Goal: Transaction & Acquisition: Purchase product/service

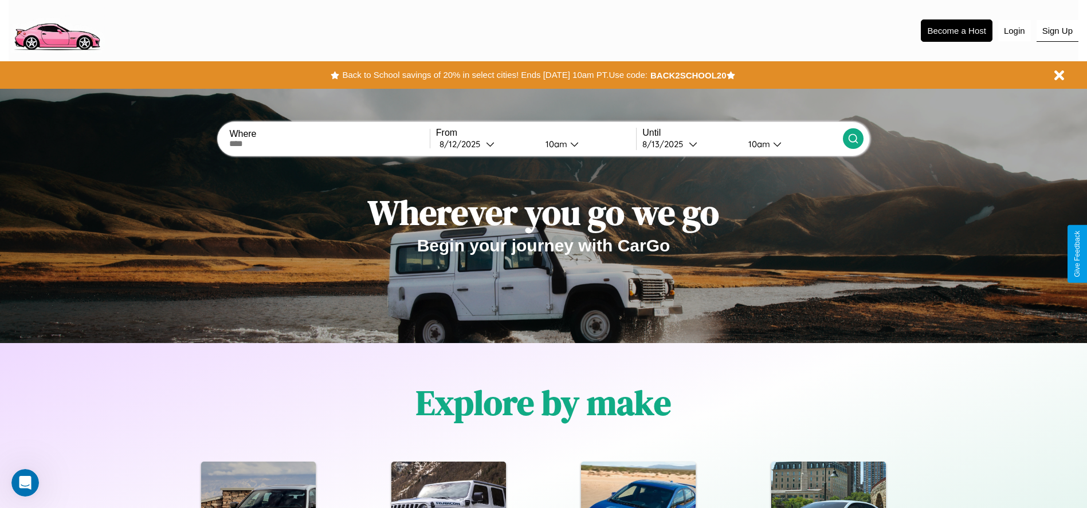
click at [1057, 30] on button "Sign Up" at bounding box center [1057, 31] width 42 height 22
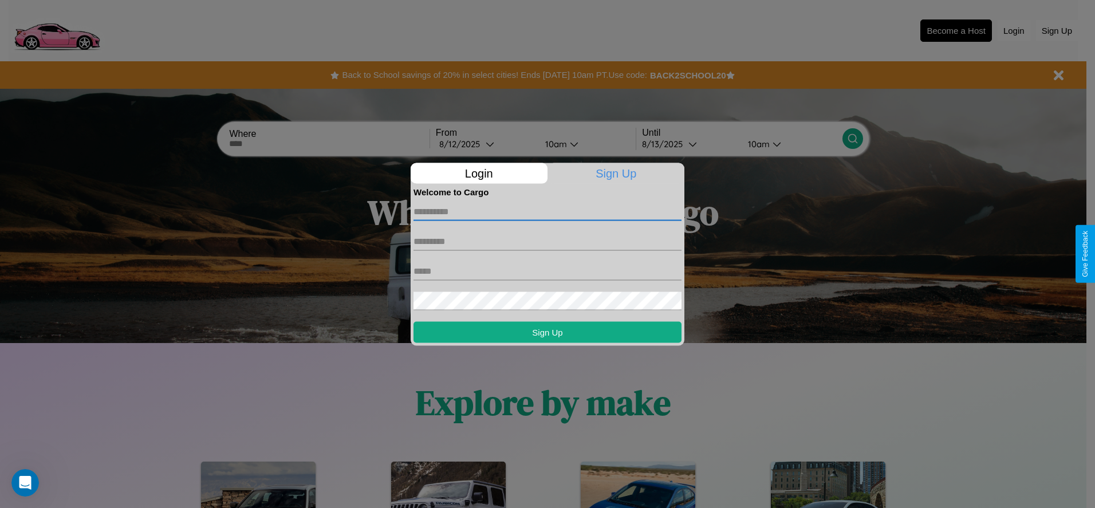
click at [548, 211] on input "text" at bounding box center [548, 211] width 268 height 18
type input "*******"
click at [548, 241] on input "text" at bounding box center [548, 241] width 268 height 18
type input "*****"
click at [548, 271] on input "text" at bounding box center [548, 271] width 268 height 18
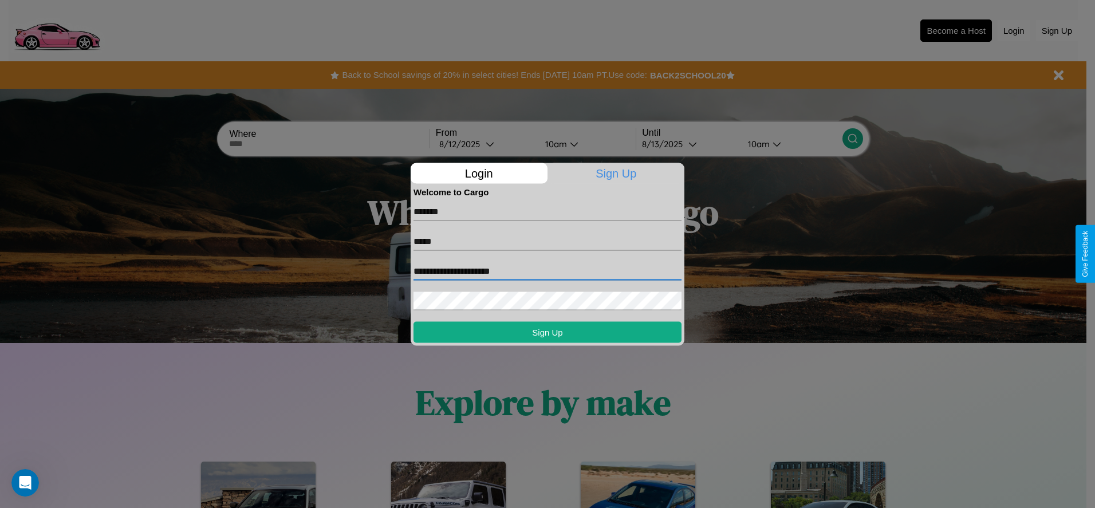
type input "**********"
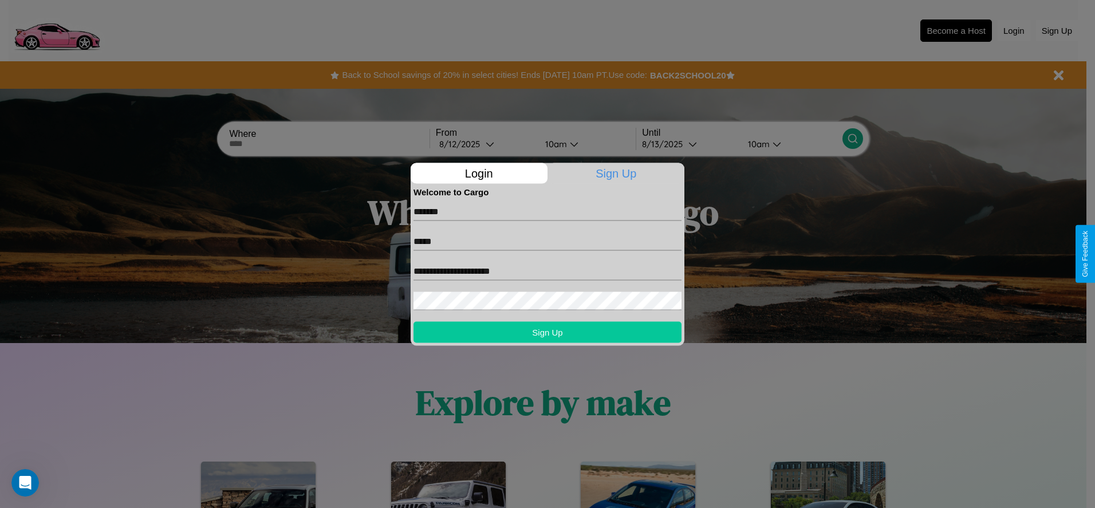
click at [548, 332] on button "Sign Up" at bounding box center [548, 331] width 268 height 21
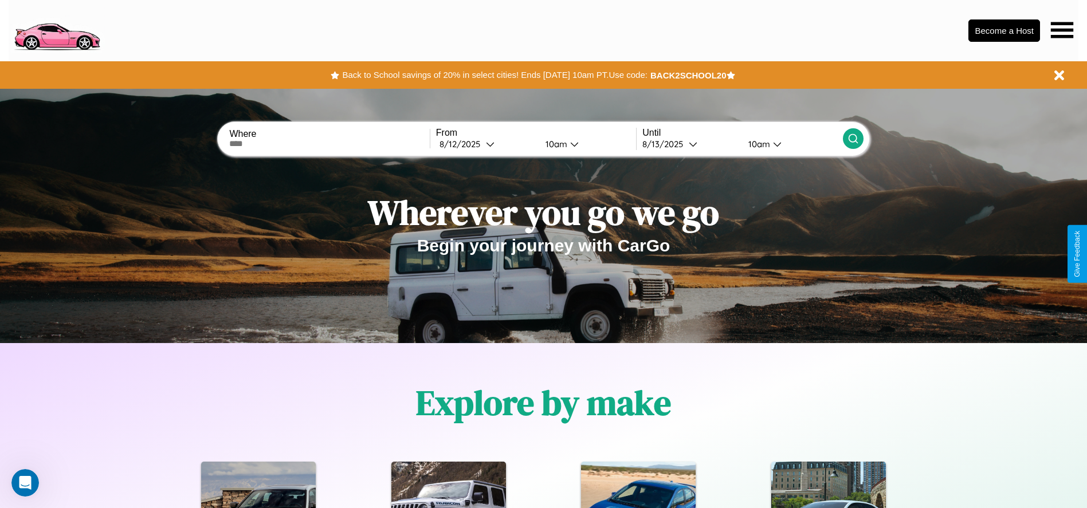
click at [329, 144] on input "text" at bounding box center [329, 143] width 200 height 9
type input "******"
click at [486, 144] on div "8 / 12 / 2025" at bounding box center [462, 144] width 46 height 11
select select "*"
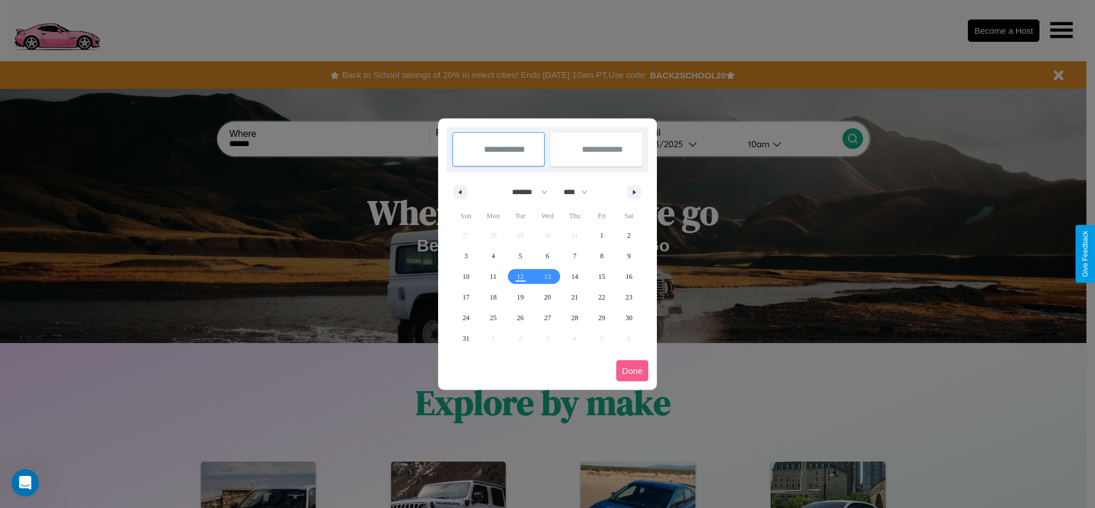
drag, startPoint x: 525, startPoint y: 192, endPoint x: 548, endPoint y: 230, distance: 44.2
click at [525, 192] on select "******* ******** ***** ***** *** **** **** ****** ********* ******* ******** **…" at bounding box center [528, 192] width 49 height 19
click at [581, 192] on select "**** **** **** **** **** **** **** **** **** **** **** **** **** **** **** ****…" at bounding box center [575, 192] width 34 height 19
select select "****"
click at [466, 276] on span "9" at bounding box center [466, 276] width 3 height 21
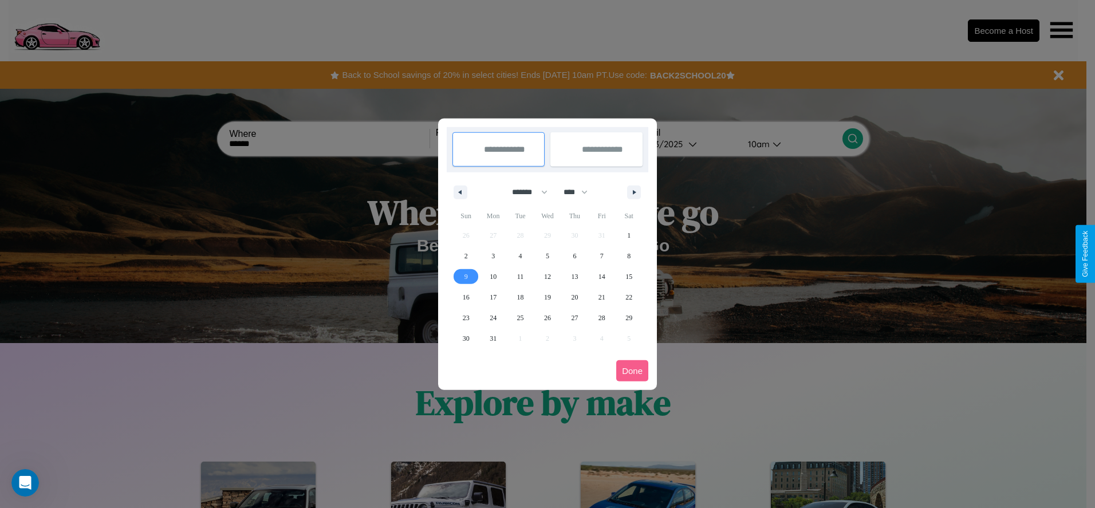
type input "**********"
click at [520, 297] on span "18" at bounding box center [520, 297] width 7 height 21
type input "**********"
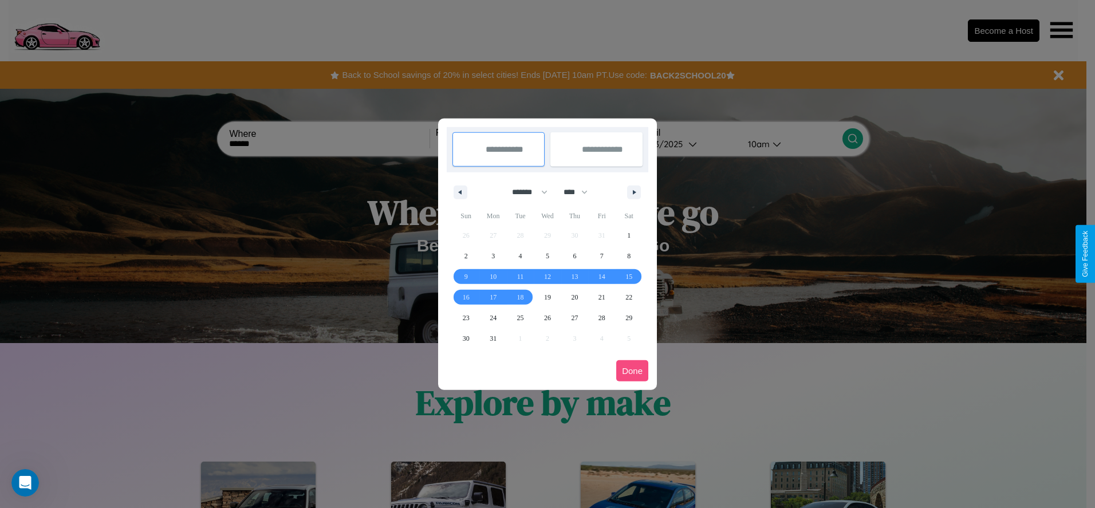
click at [632, 371] on button "Done" at bounding box center [632, 370] width 32 height 21
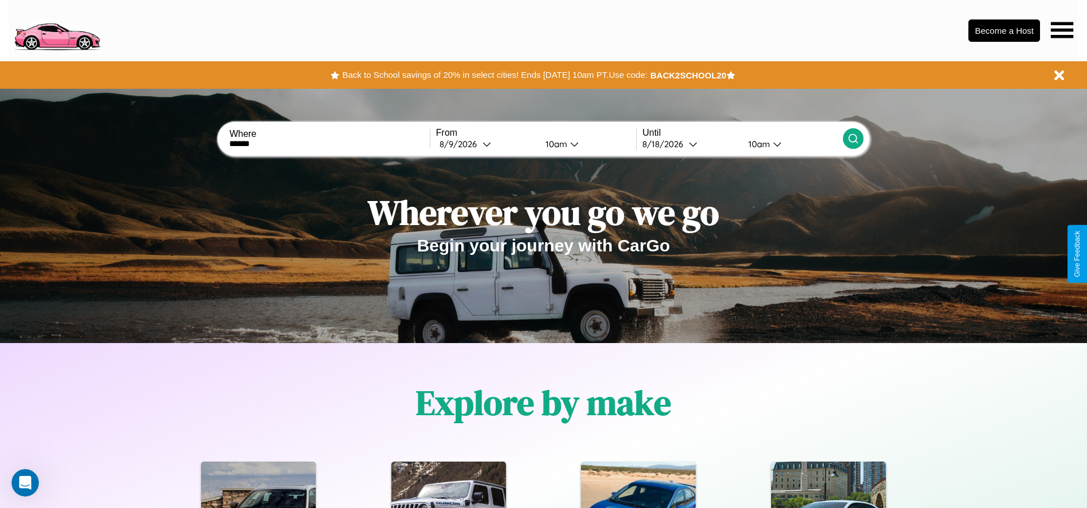
click at [852, 139] on icon at bounding box center [852, 138] width 11 height 11
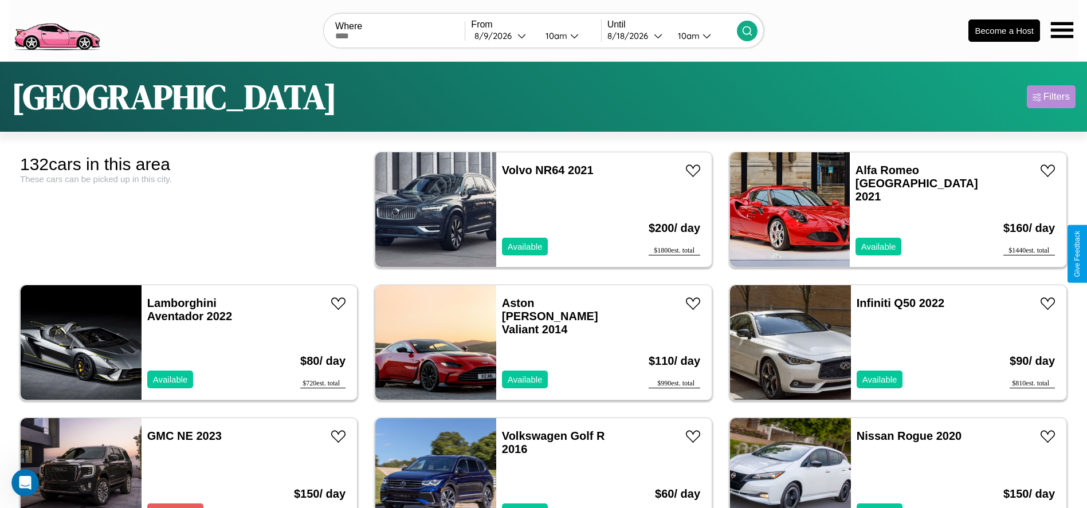
click at [1051, 97] on div "Filters" at bounding box center [1056, 96] width 26 height 11
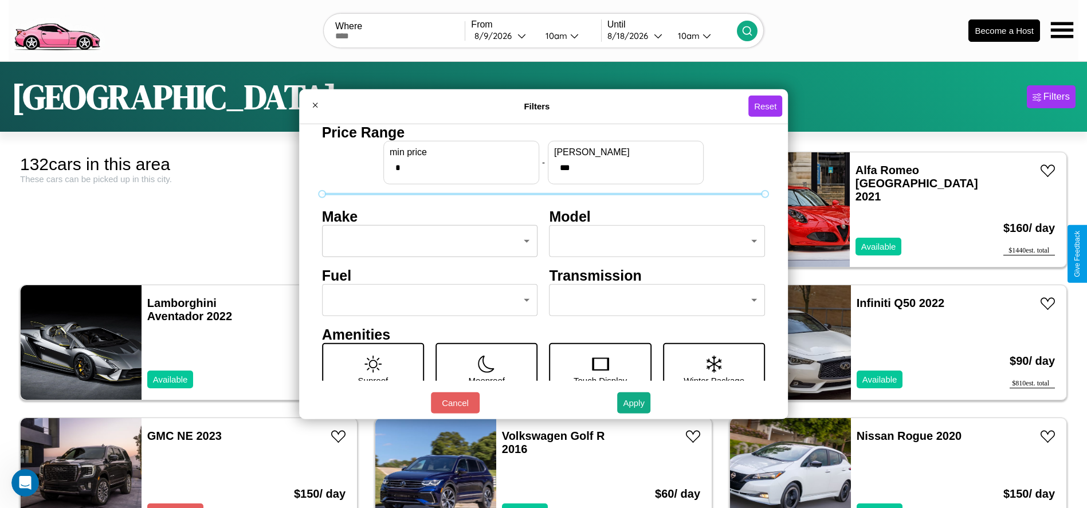
click at [426, 241] on body "CarGo Where From 8 / 9 / 2026 10am Until 8 / 18 / 2026 10am Become a Host Bosto…" at bounding box center [543, 289] width 1087 height 579
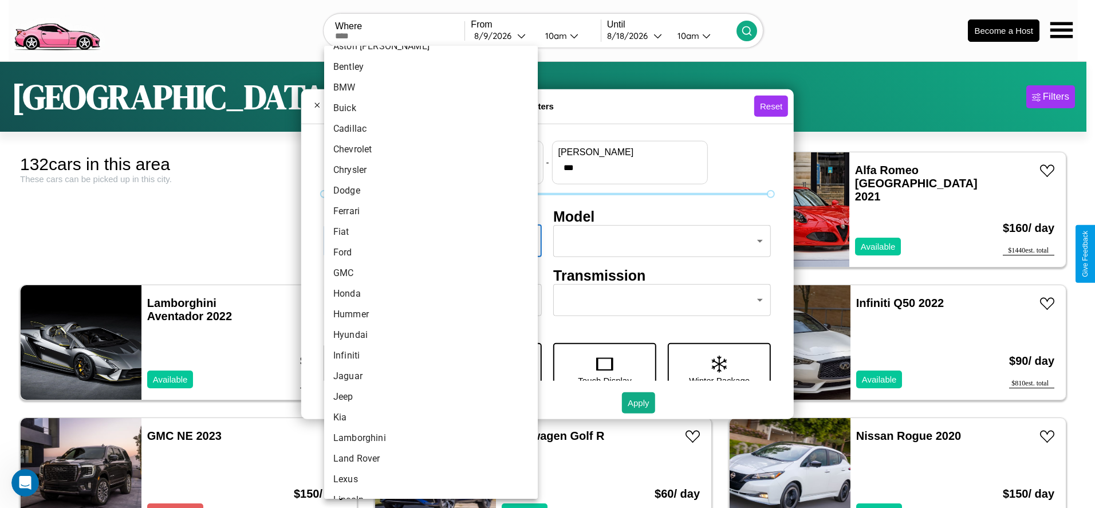
scroll to position [98, 0]
click at [427, 272] on li "GMC" at bounding box center [431, 272] width 214 height 21
type input "***"
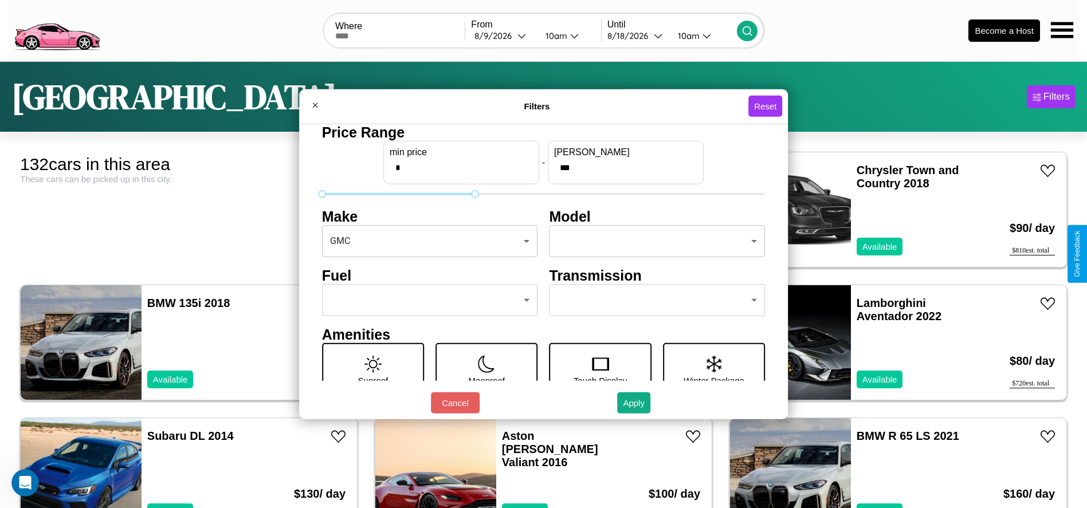
type input "***"
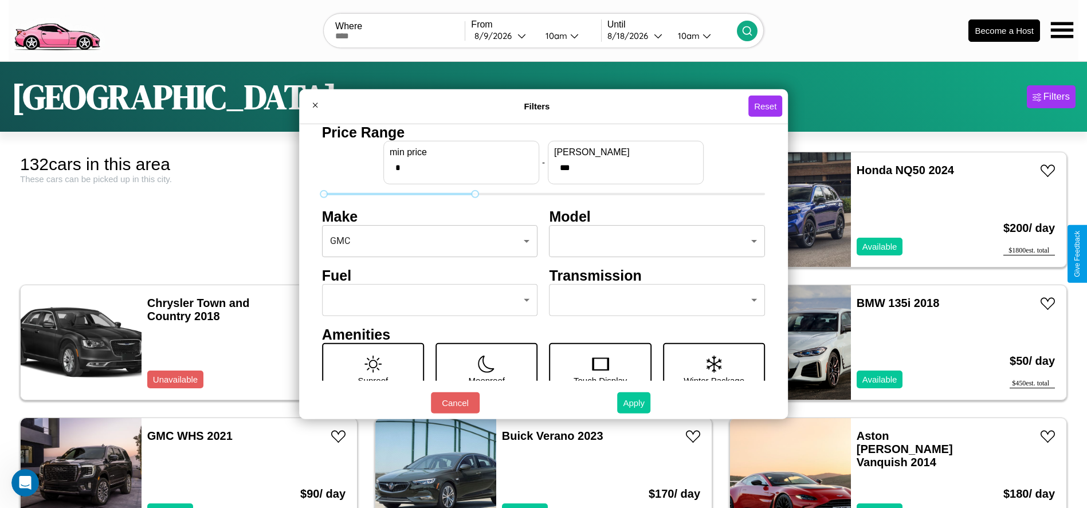
type input "*"
click at [634, 403] on button "Apply" at bounding box center [633, 402] width 33 height 21
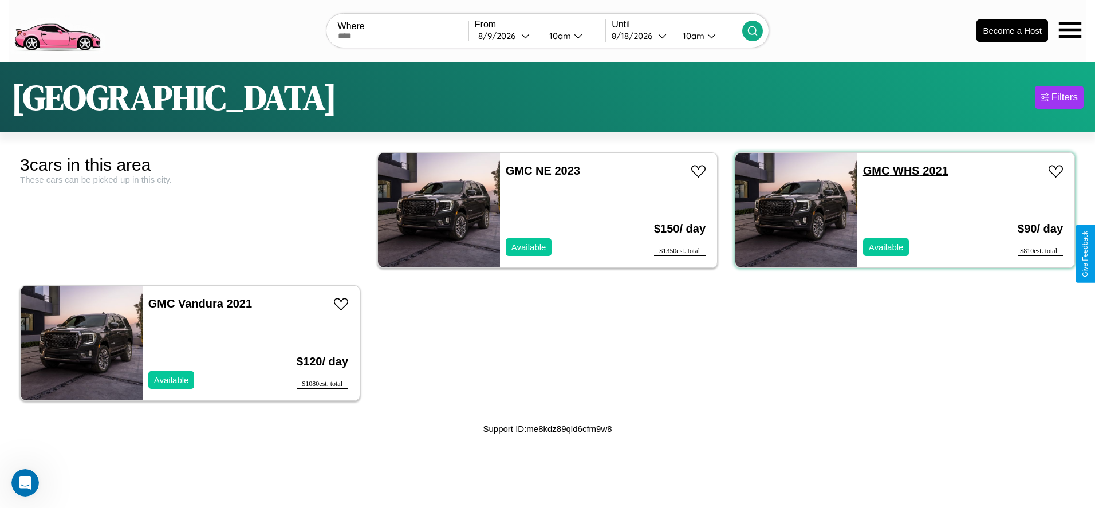
click at [870, 170] on link "GMC WHS 2021" at bounding box center [905, 170] width 85 height 13
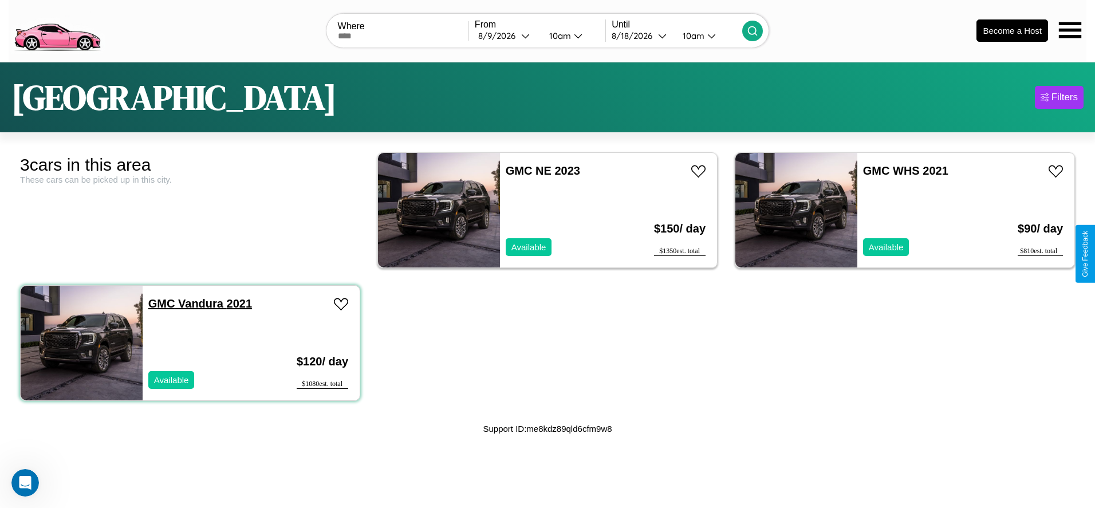
click at [160, 303] on link "GMC Vandura 2021" at bounding box center [200, 303] width 104 height 13
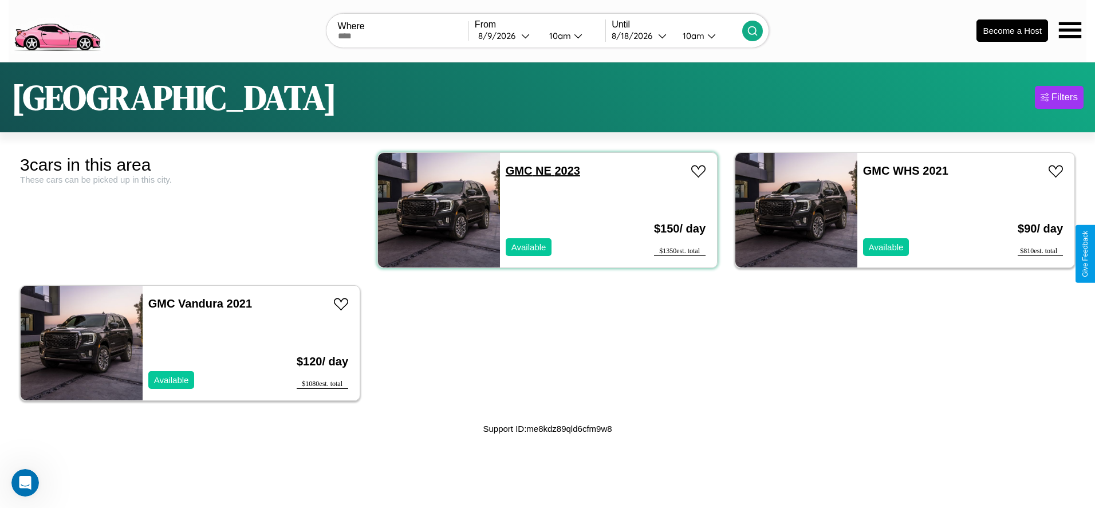
click at [515, 170] on link "GMC NE 2023" at bounding box center [543, 170] width 74 height 13
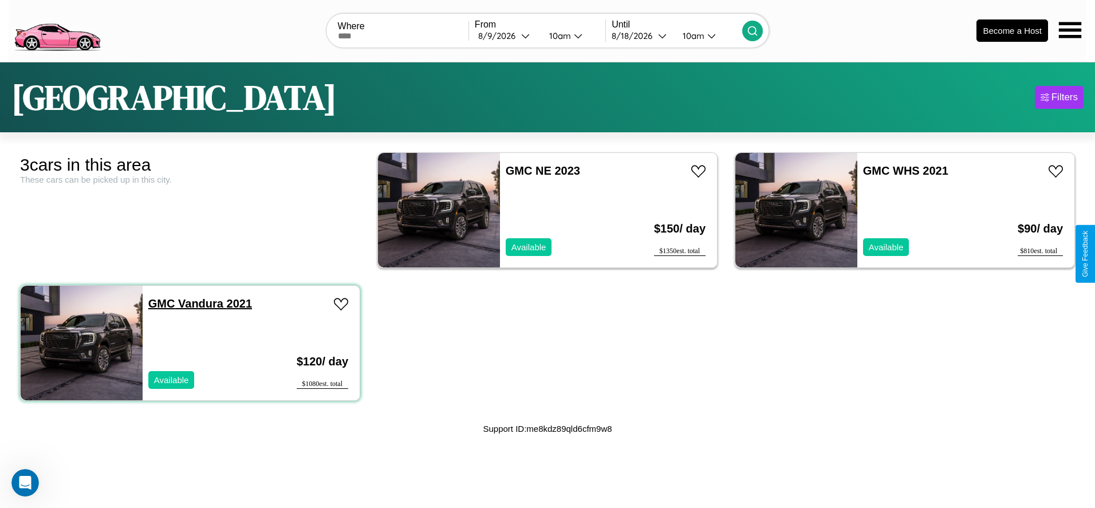
click at [160, 303] on link "GMC Vandura 2021" at bounding box center [200, 303] width 104 height 13
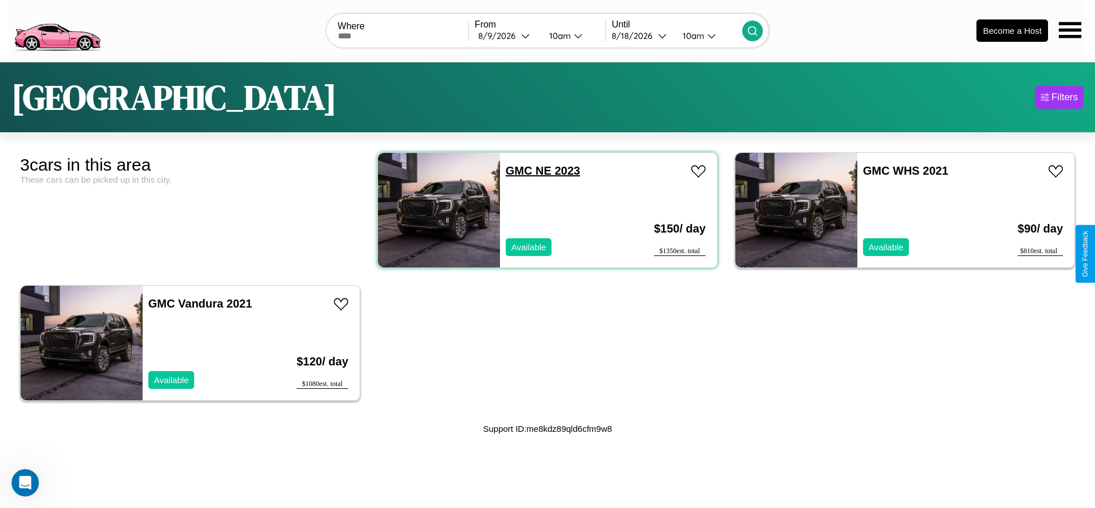
click at [515, 170] on link "GMC NE 2023" at bounding box center [543, 170] width 74 height 13
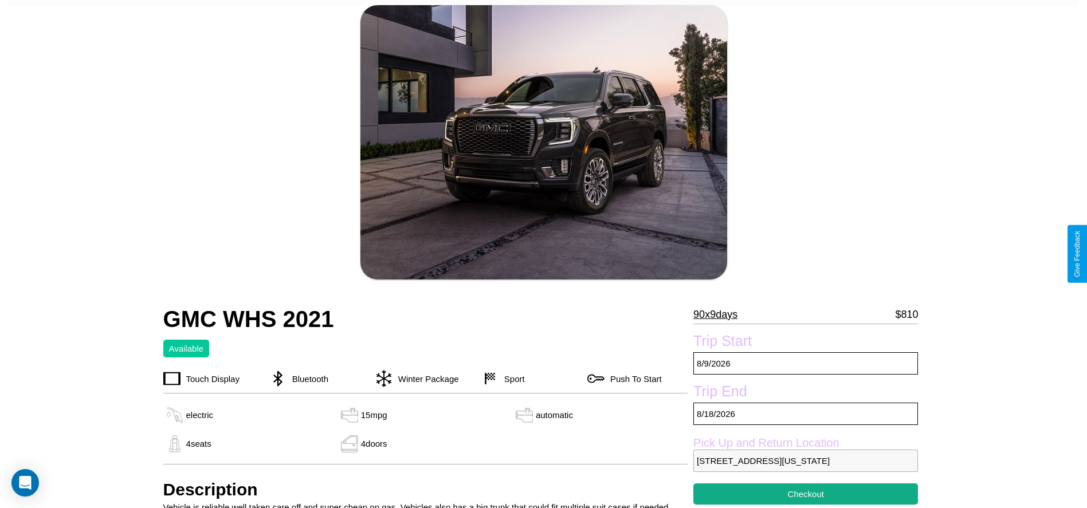
scroll to position [117, 0]
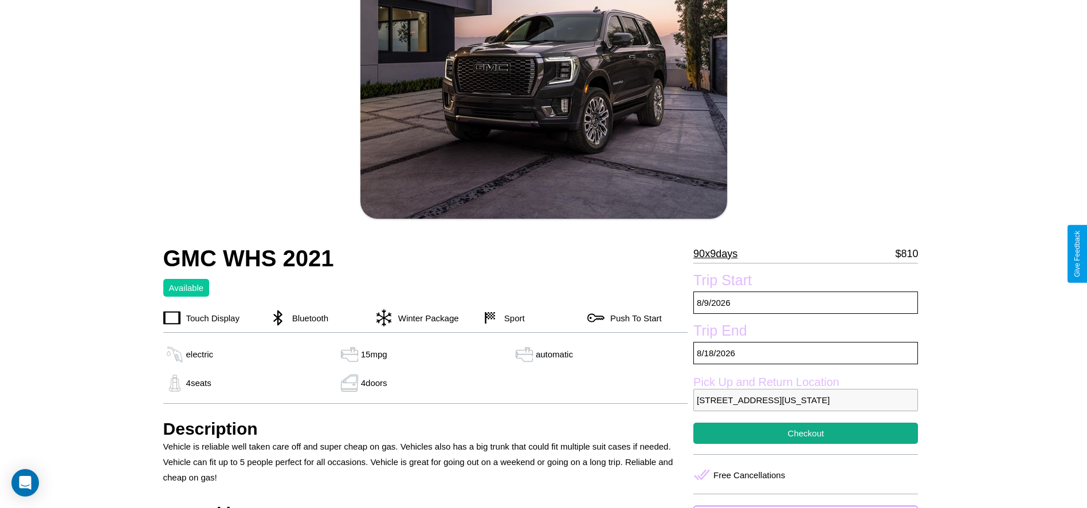
click at [720, 254] on p "90 x 9 days" at bounding box center [715, 254] width 44 height 18
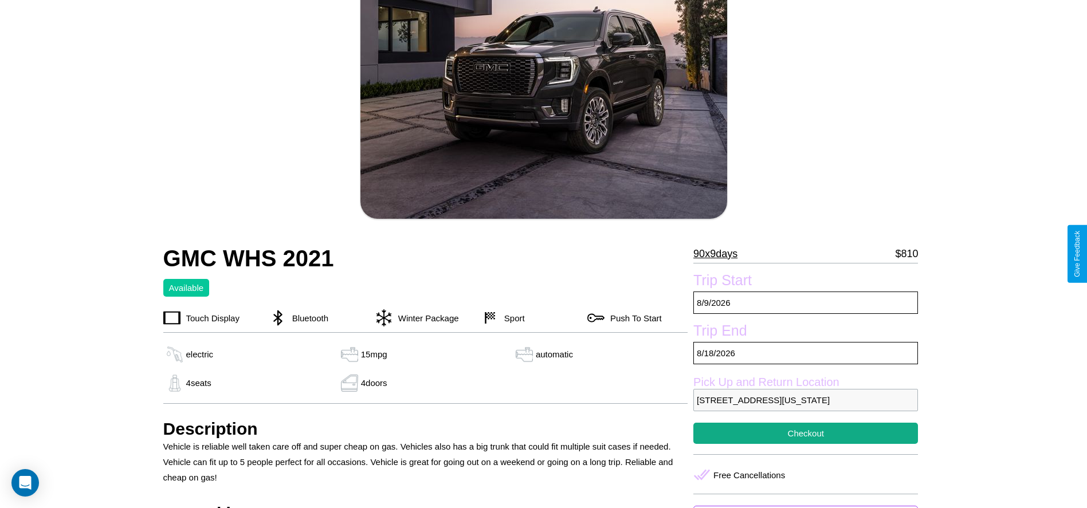
click at [720, 254] on p "90 x 9 days" at bounding box center [715, 254] width 44 height 18
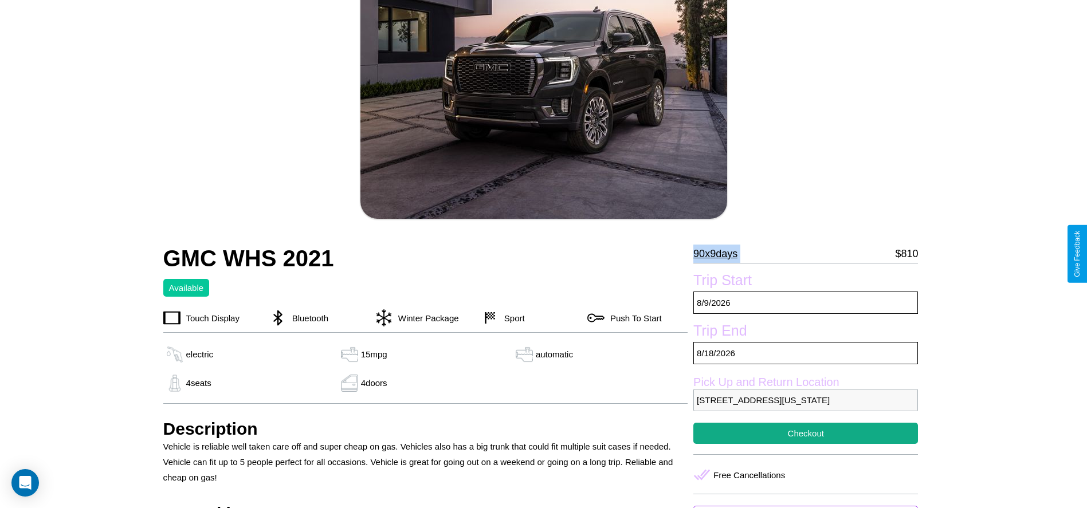
click at [720, 254] on p "90 x 9 days" at bounding box center [715, 254] width 44 height 18
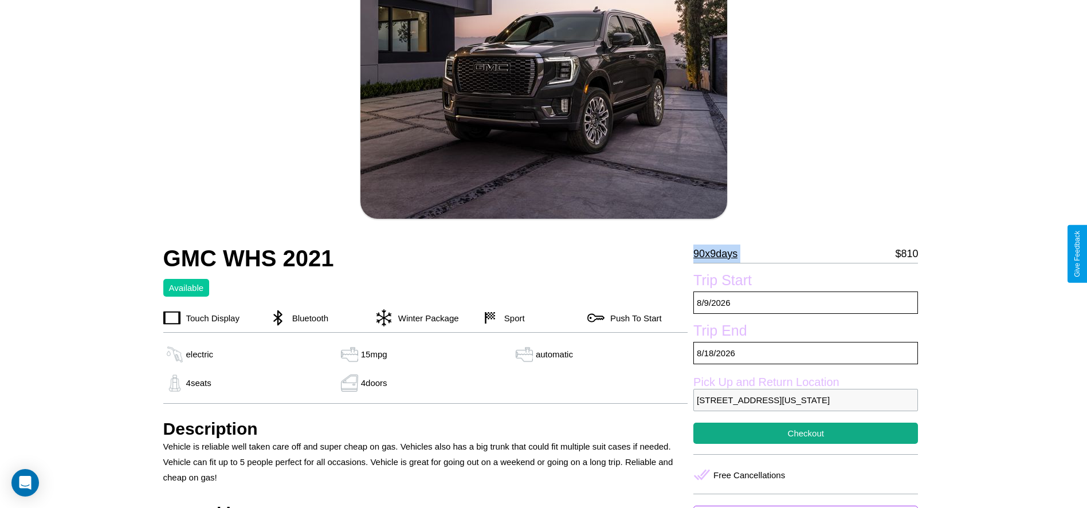
click at [720, 254] on p "90 x 9 days" at bounding box center [715, 254] width 44 height 18
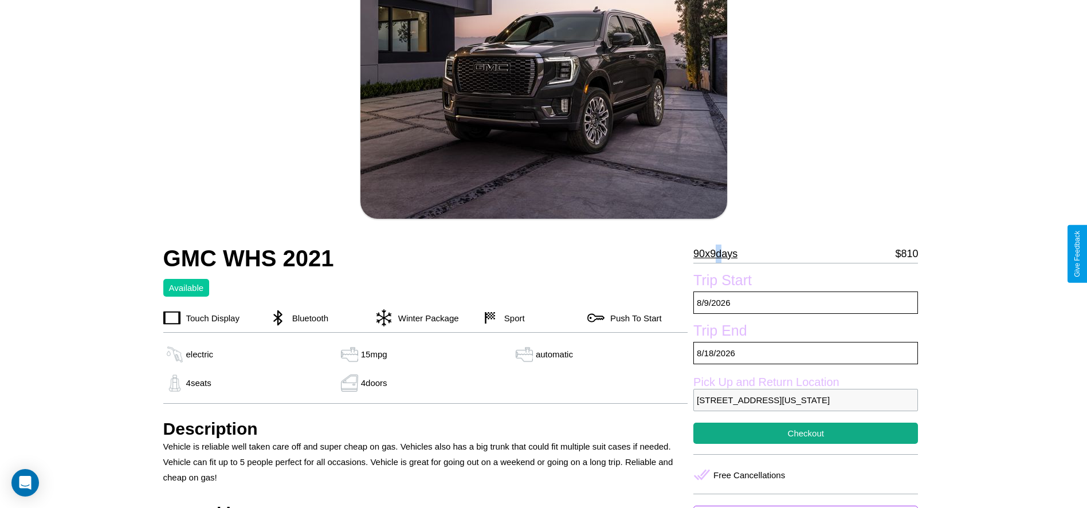
click at [720, 254] on p "90 x 9 days" at bounding box center [715, 254] width 44 height 18
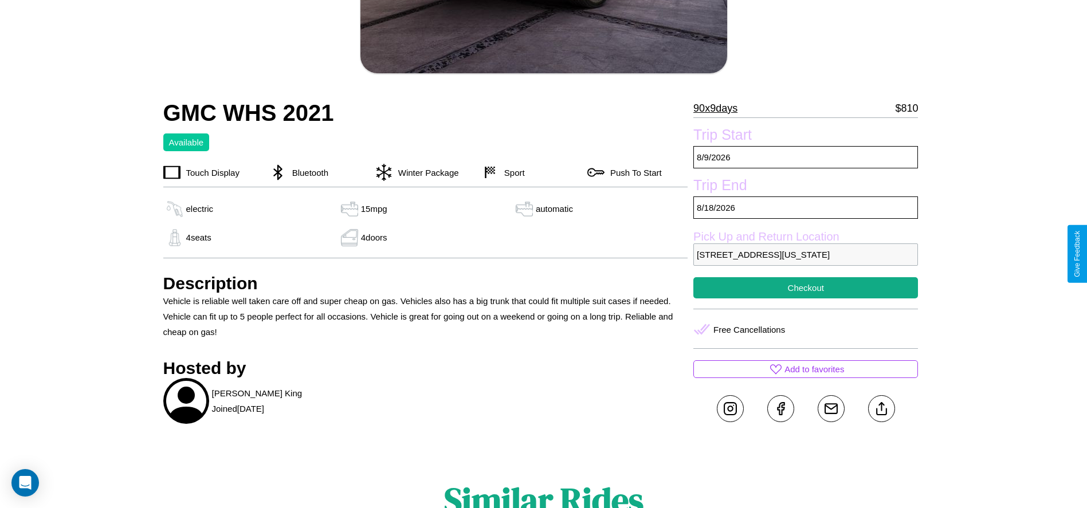
scroll to position [312, 0]
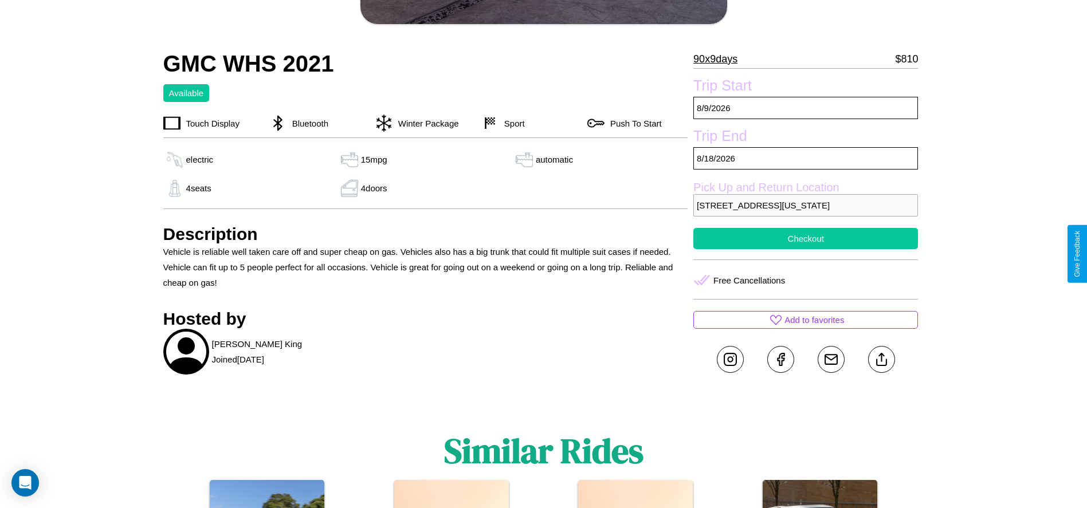
click at [806, 249] on button "Checkout" at bounding box center [805, 238] width 225 height 21
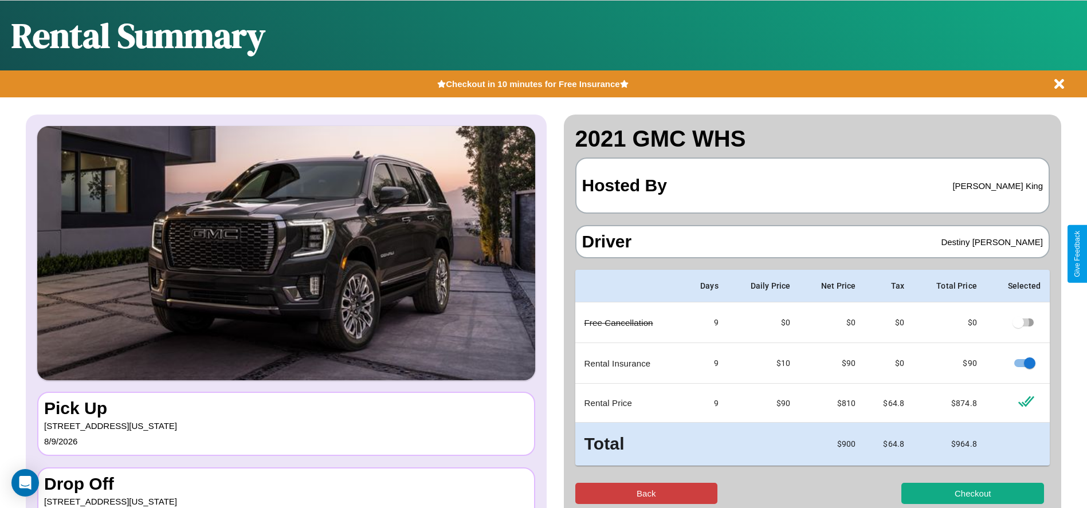
click at [646, 493] on button "Back" at bounding box center [646, 493] width 143 height 21
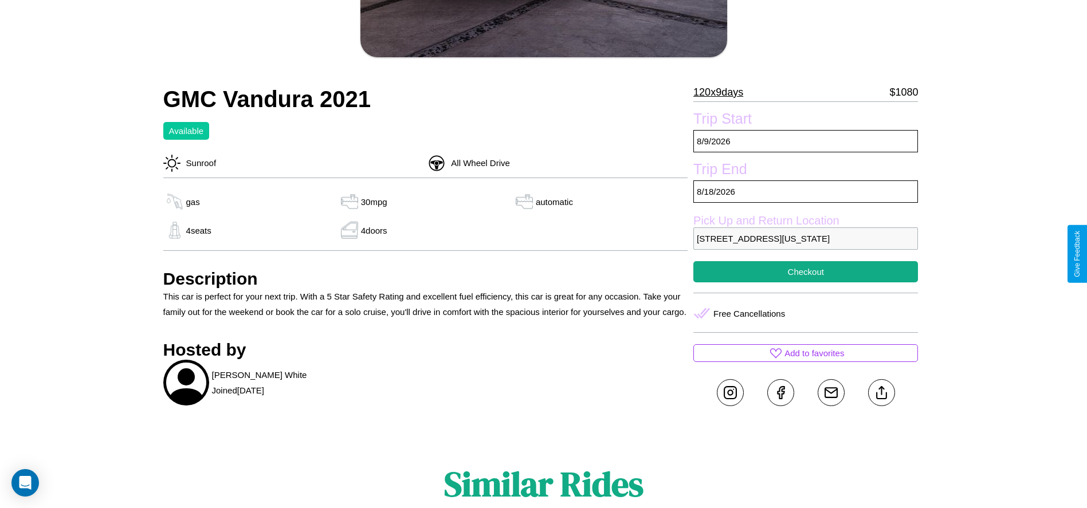
scroll to position [312, 0]
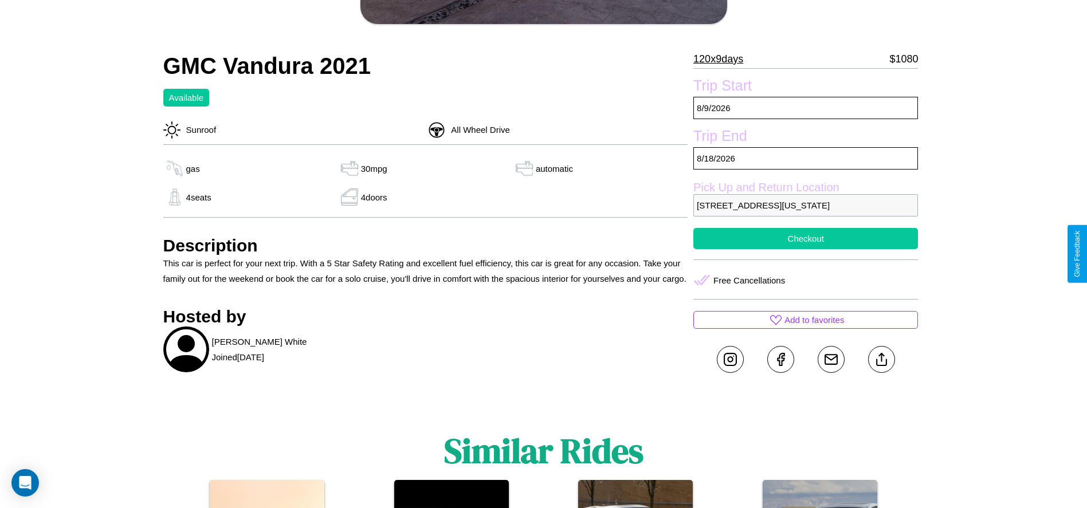
click at [806, 249] on button "Checkout" at bounding box center [805, 238] width 225 height 21
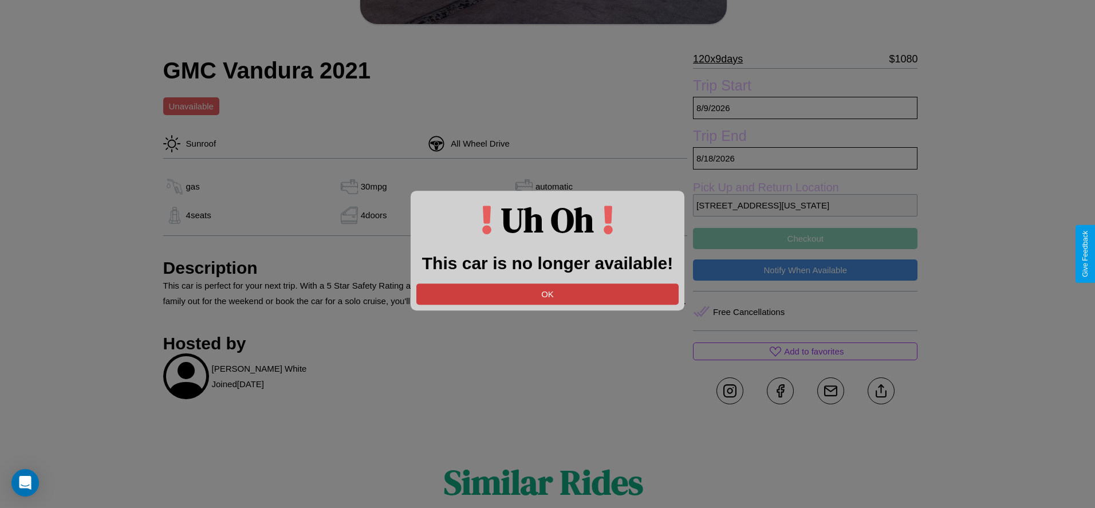
click at [548, 294] on button "OK" at bounding box center [547, 294] width 262 height 21
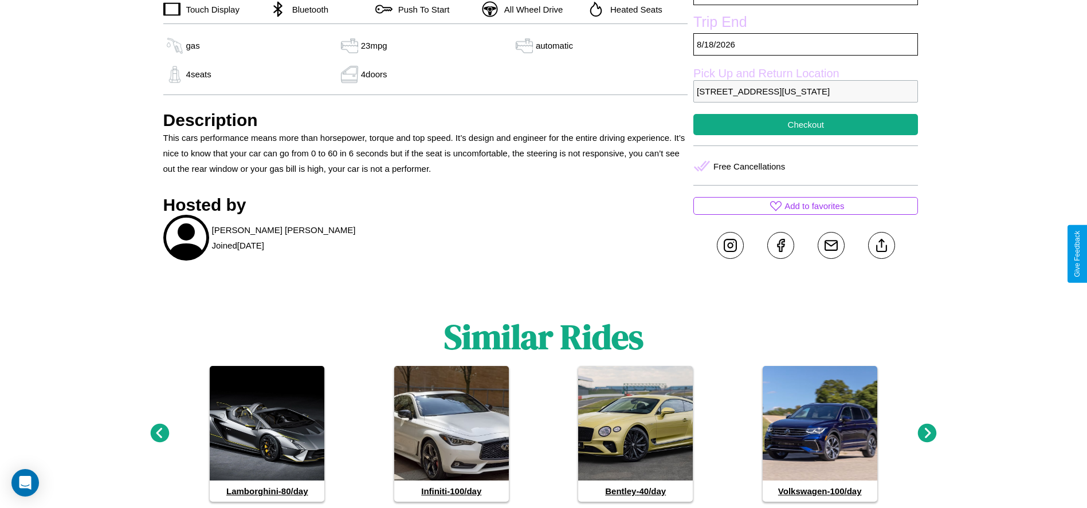
scroll to position [433, 0]
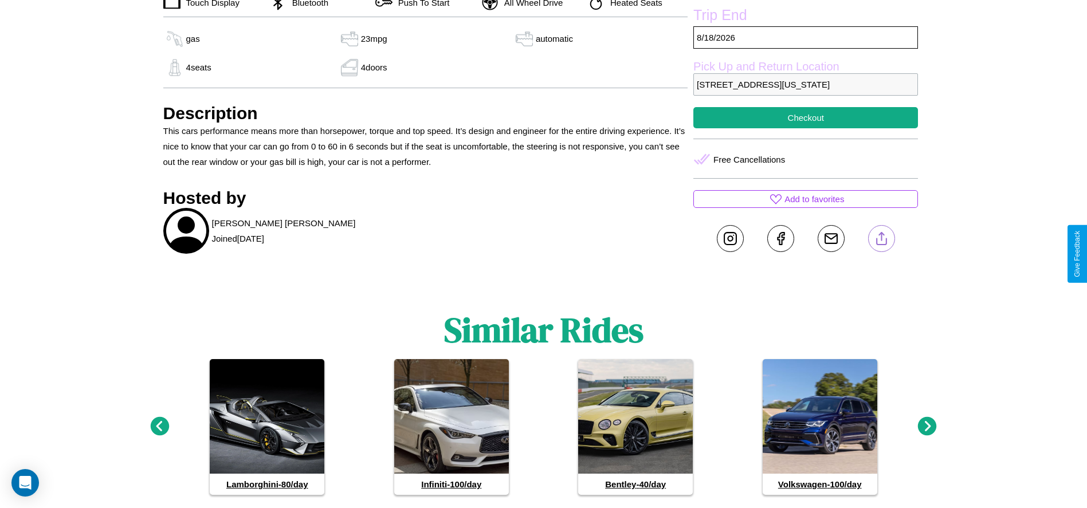
click at [881, 241] on line at bounding box center [881, 237] width 0 height 8
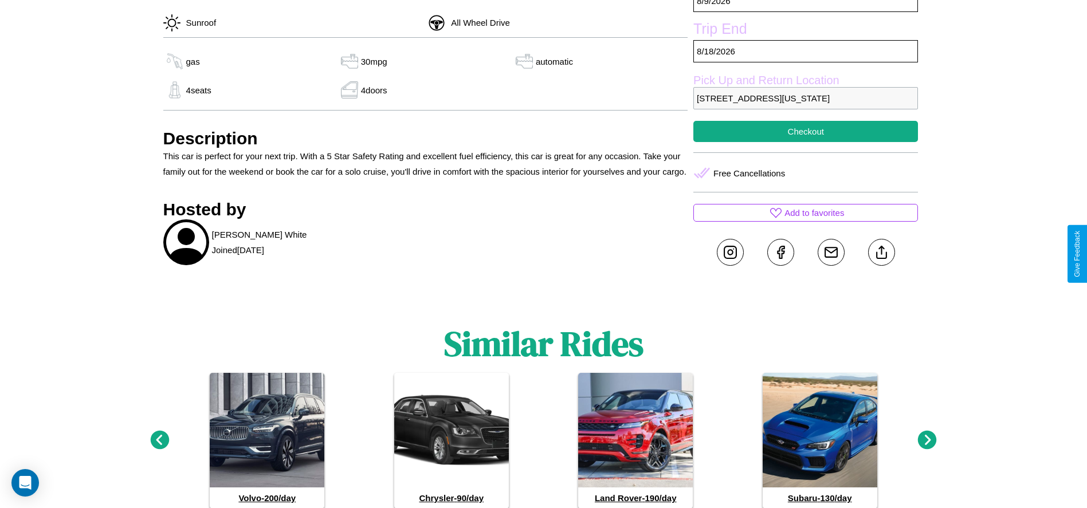
scroll to position [433, 0]
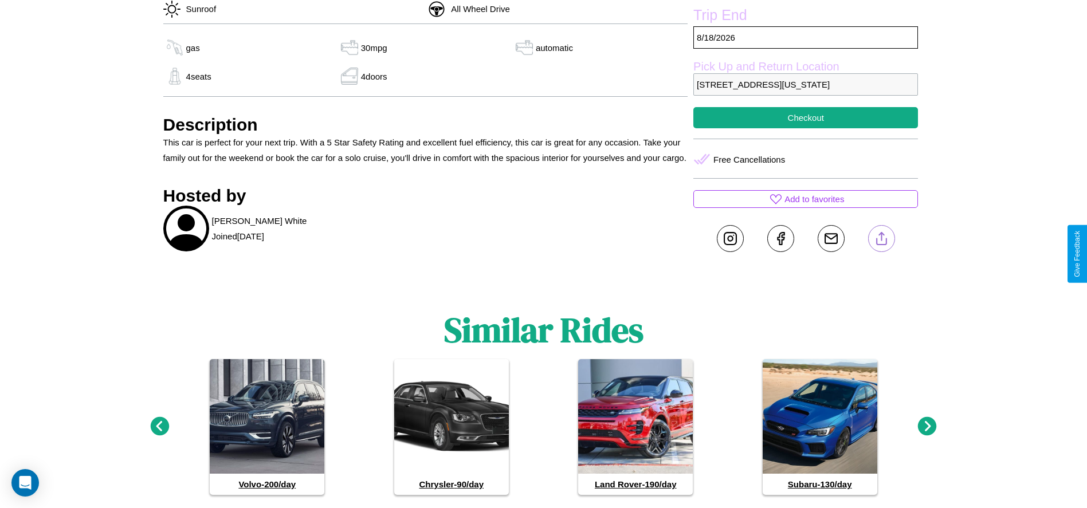
click at [881, 241] on line at bounding box center [881, 237] width 0 height 8
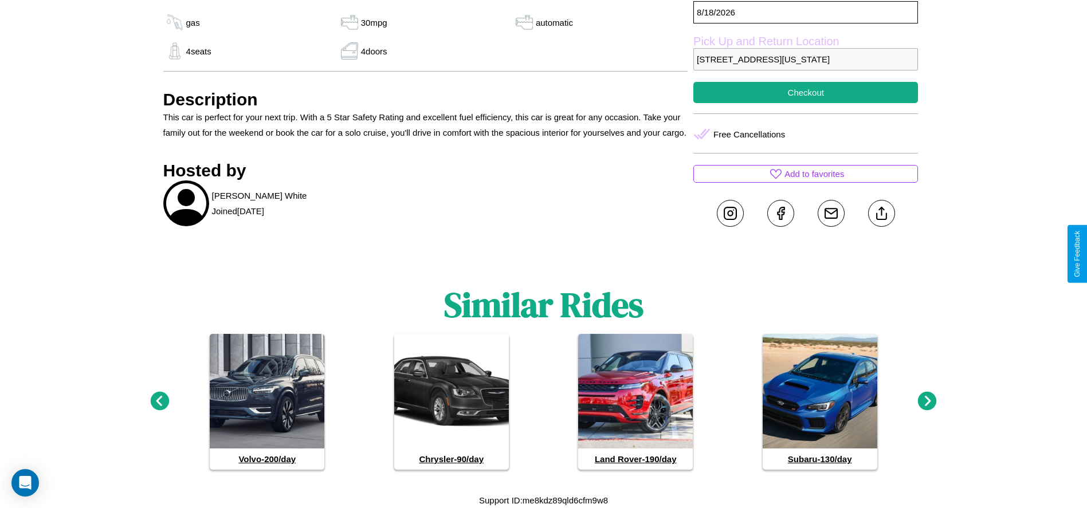
click at [927, 402] on icon at bounding box center [927, 401] width 19 height 19
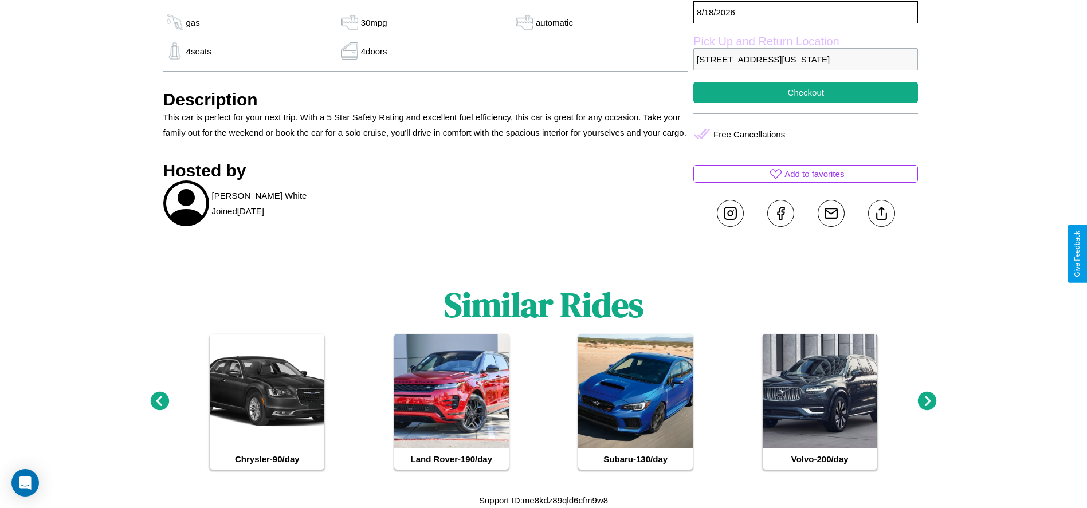
click at [927, 402] on icon at bounding box center [927, 401] width 19 height 19
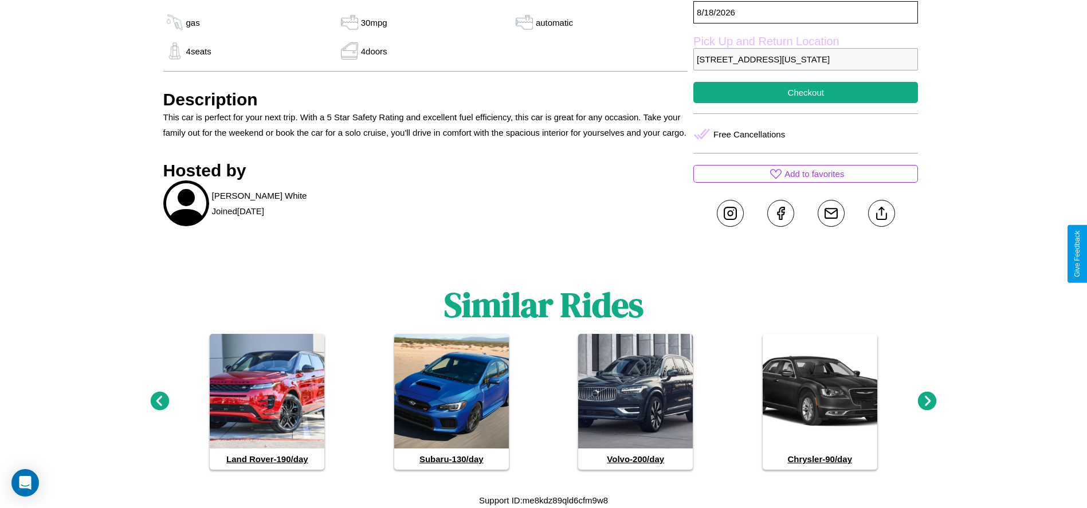
click at [159, 402] on icon at bounding box center [159, 401] width 19 height 19
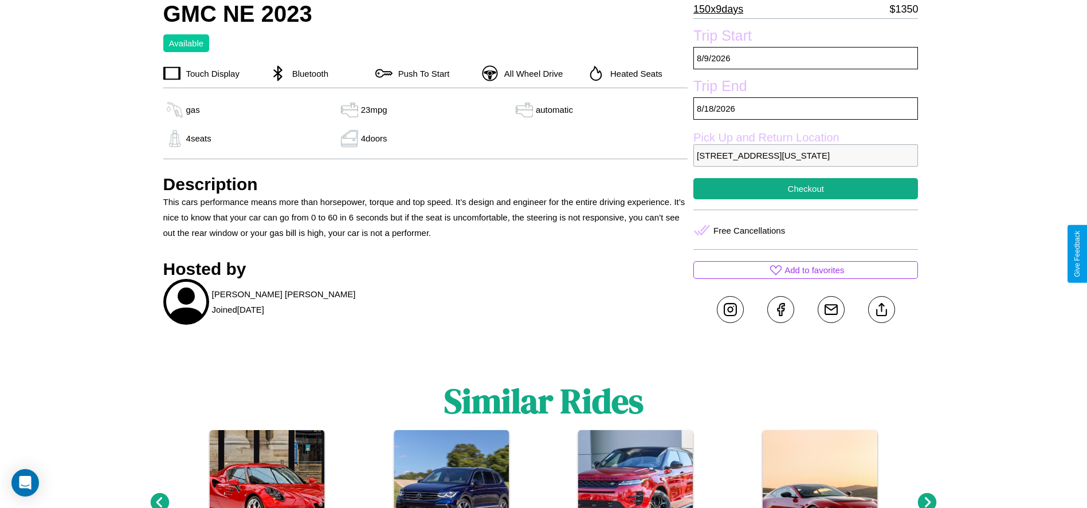
scroll to position [393, 0]
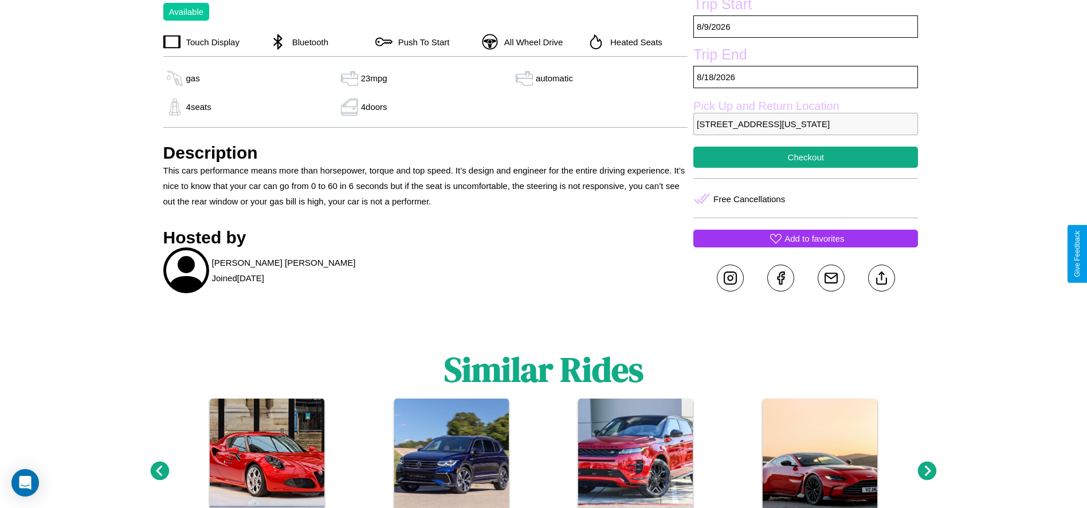
click at [806, 246] on p "Add to favorites" at bounding box center [814, 238] width 60 height 15
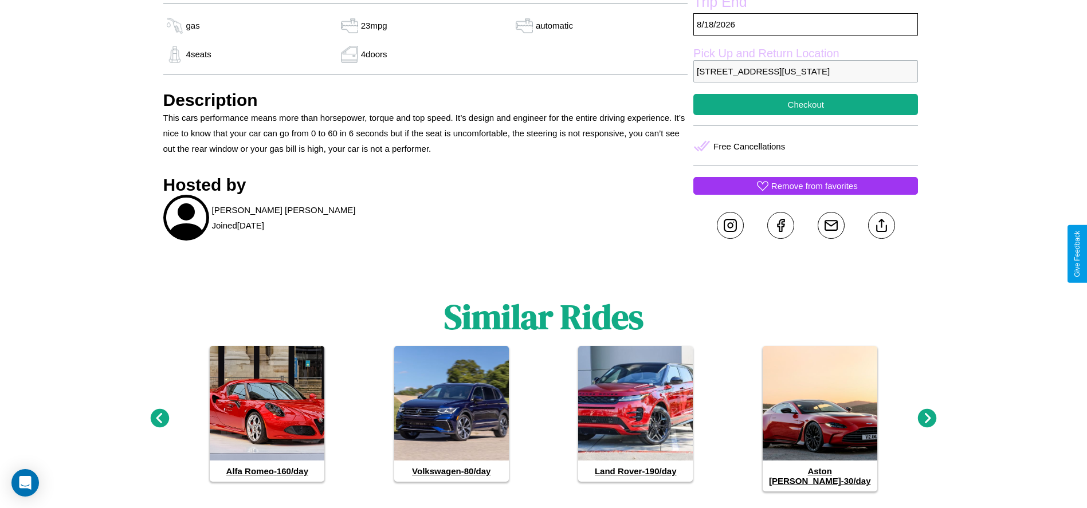
scroll to position [473, 0]
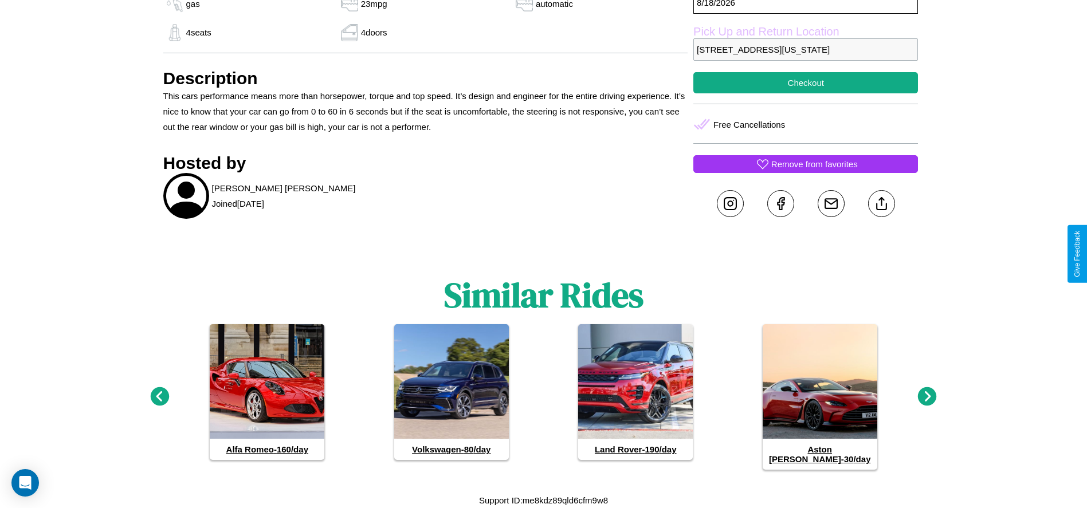
click at [927, 402] on icon at bounding box center [927, 396] width 19 height 19
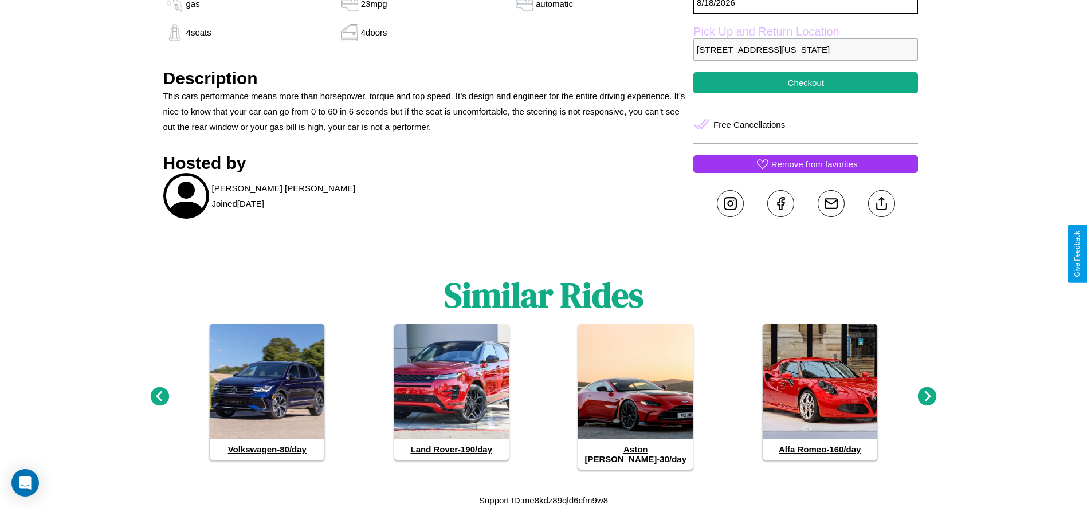
click at [159, 402] on icon at bounding box center [159, 396] width 19 height 19
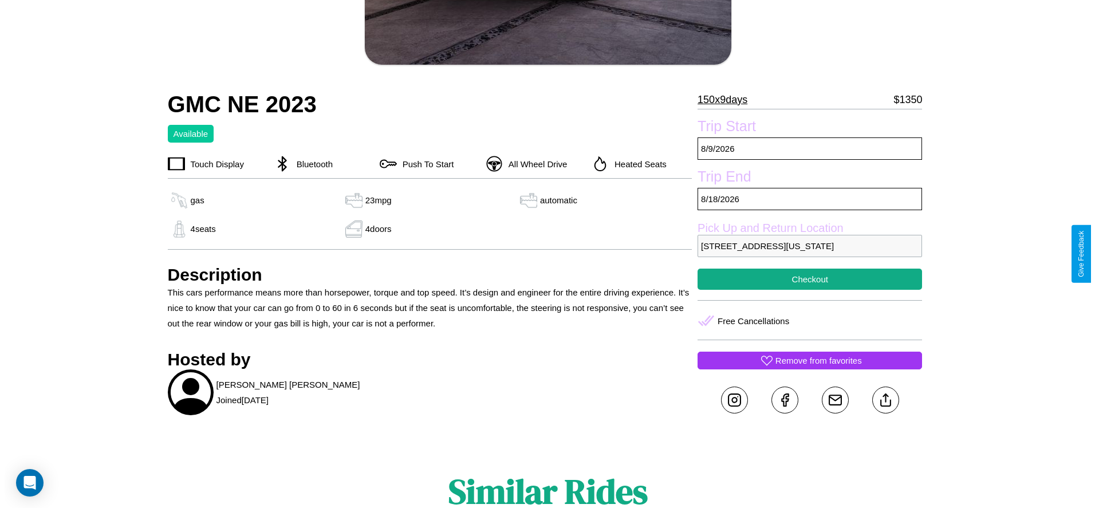
scroll to position [166, 0]
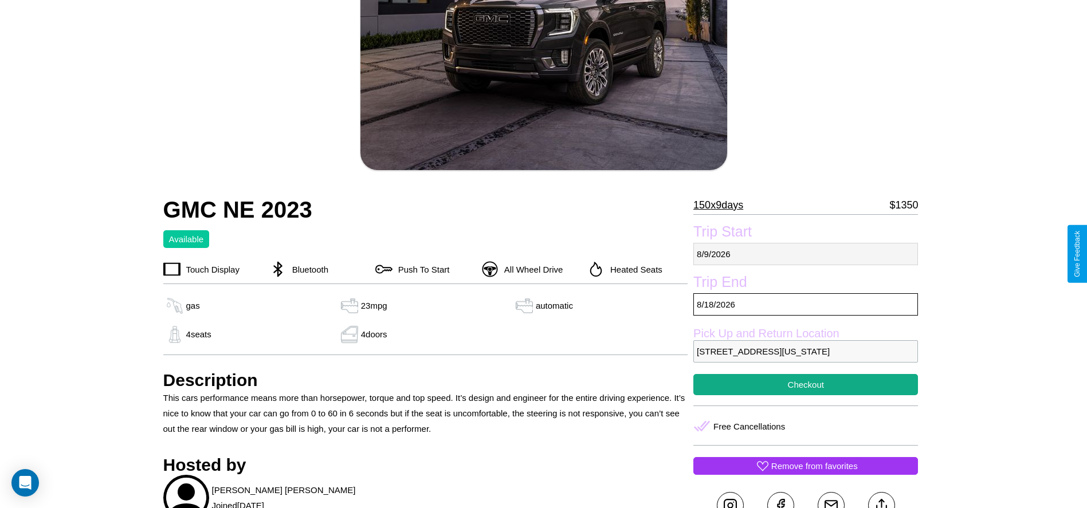
click at [806, 254] on p "[DATE]" at bounding box center [805, 254] width 225 height 22
select select "*"
select select "****"
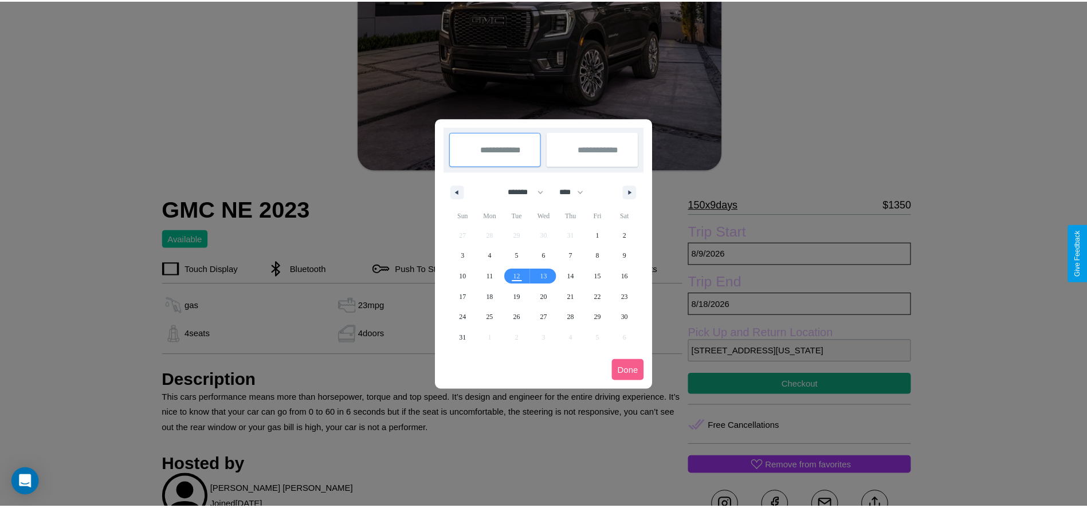
scroll to position [0, 0]
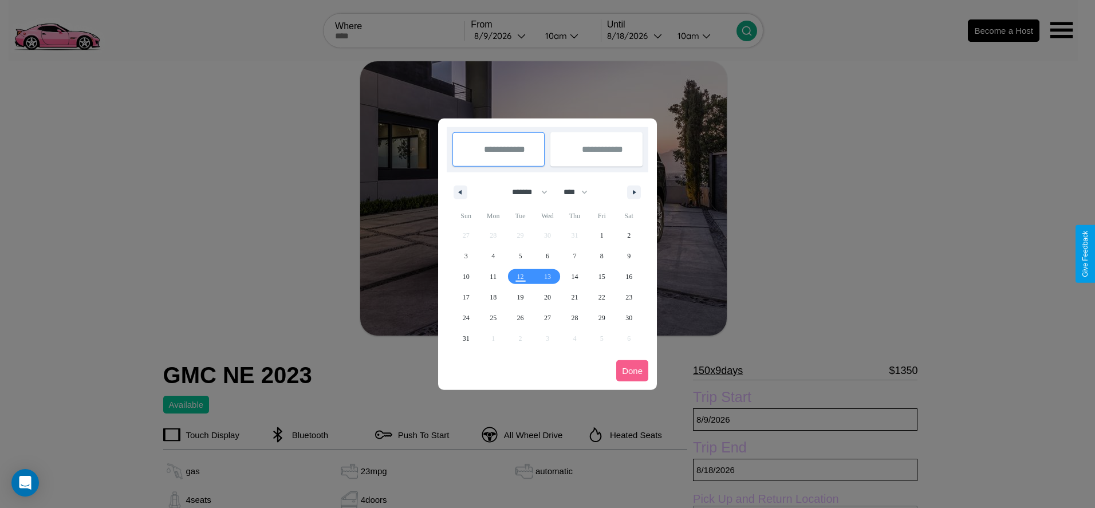
click at [503, 36] on div at bounding box center [547, 254] width 1095 height 508
